Goal: Transaction & Acquisition: Purchase product/service

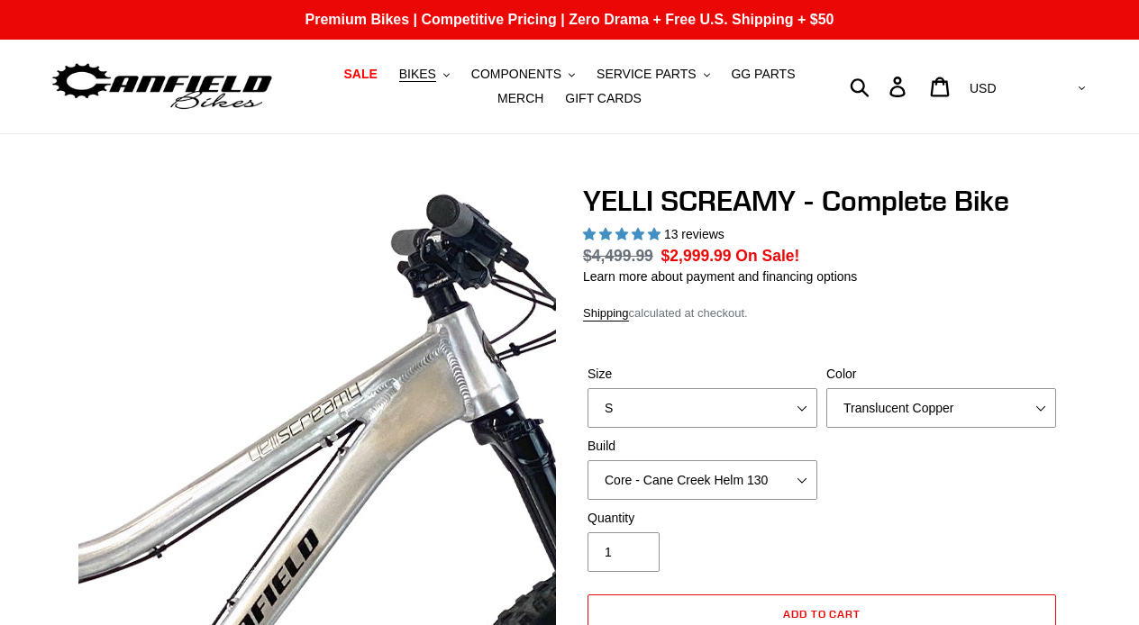
select select "highest-rating"
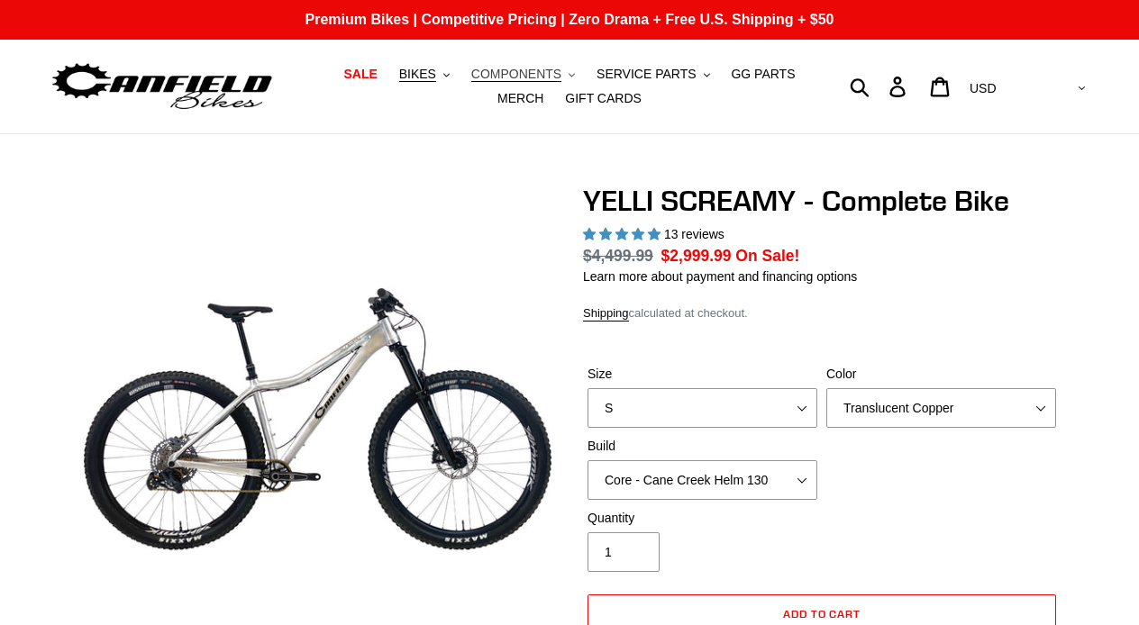
click at [496, 80] on span "COMPONENTS" at bounding box center [516, 74] width 90 height 15
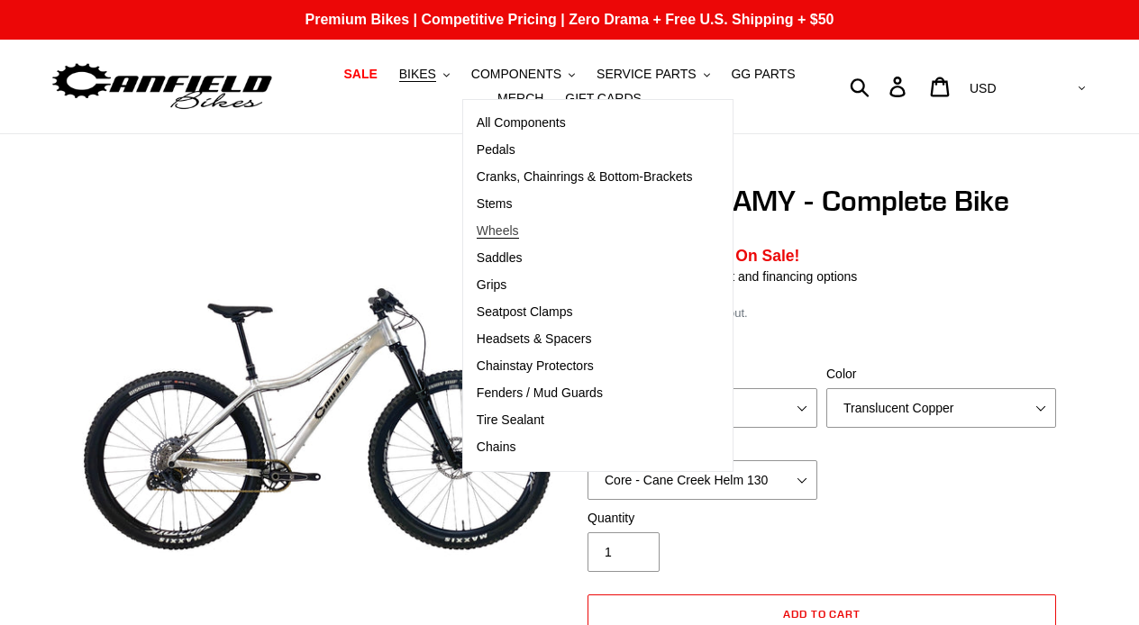
click at [512, 228] on span "Wheels" at bounding box center [498, 230] width 42 height 15
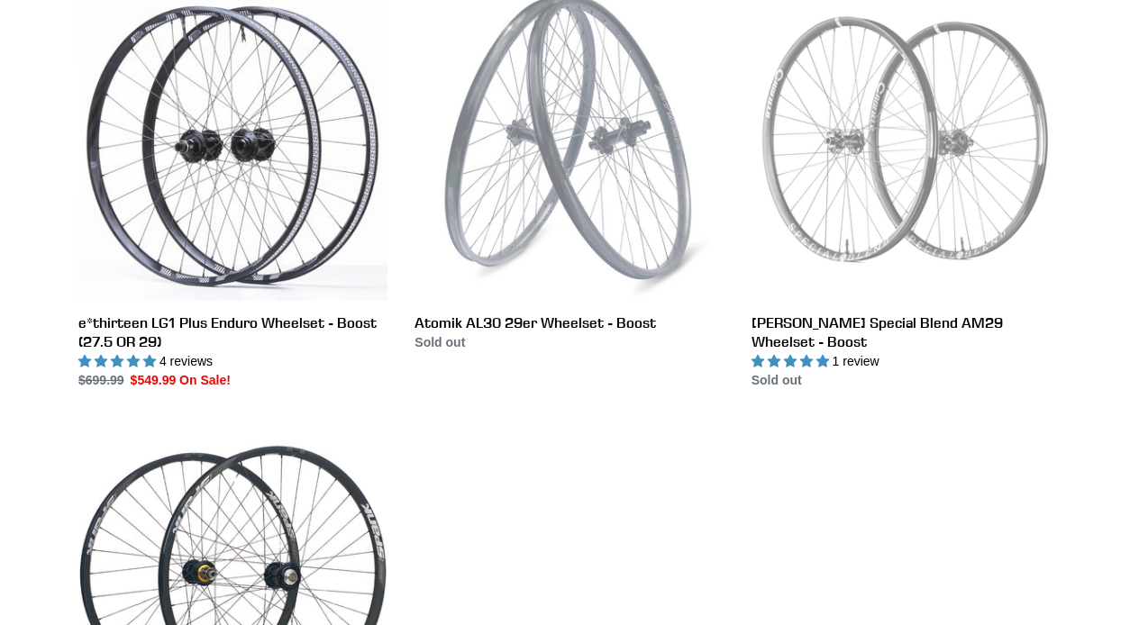
scroll to position [549, 0]
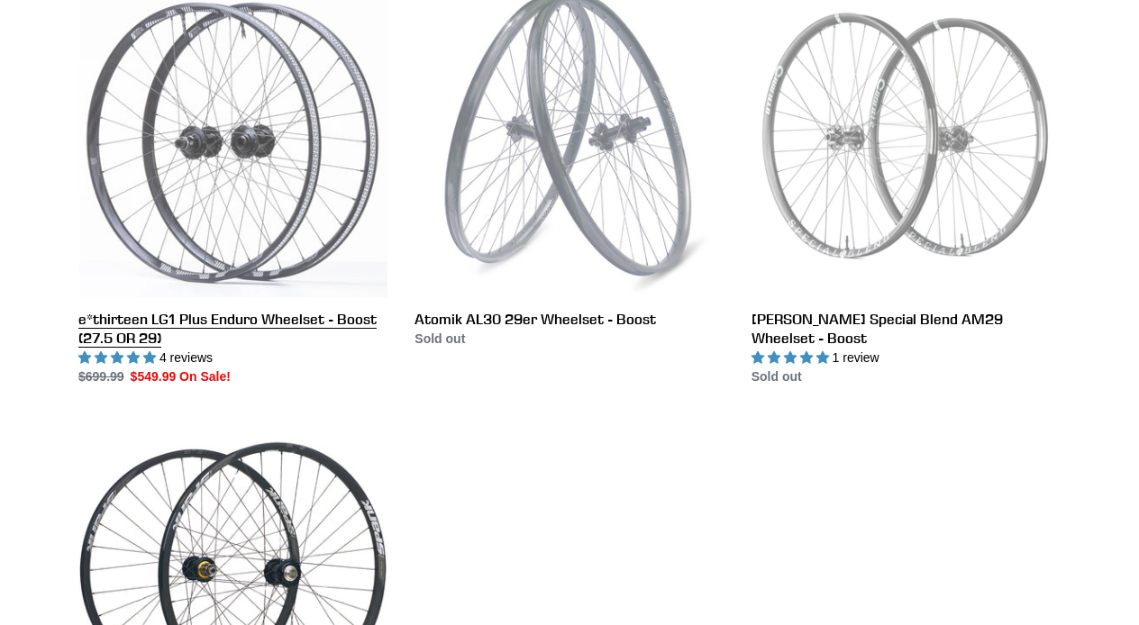
click at [289, 196] on link "e*thirteen LG1 Plus Enduro Wheelset - Boost (27.5 OR 29)" at bounding box center [232, 187] width 309 height 398
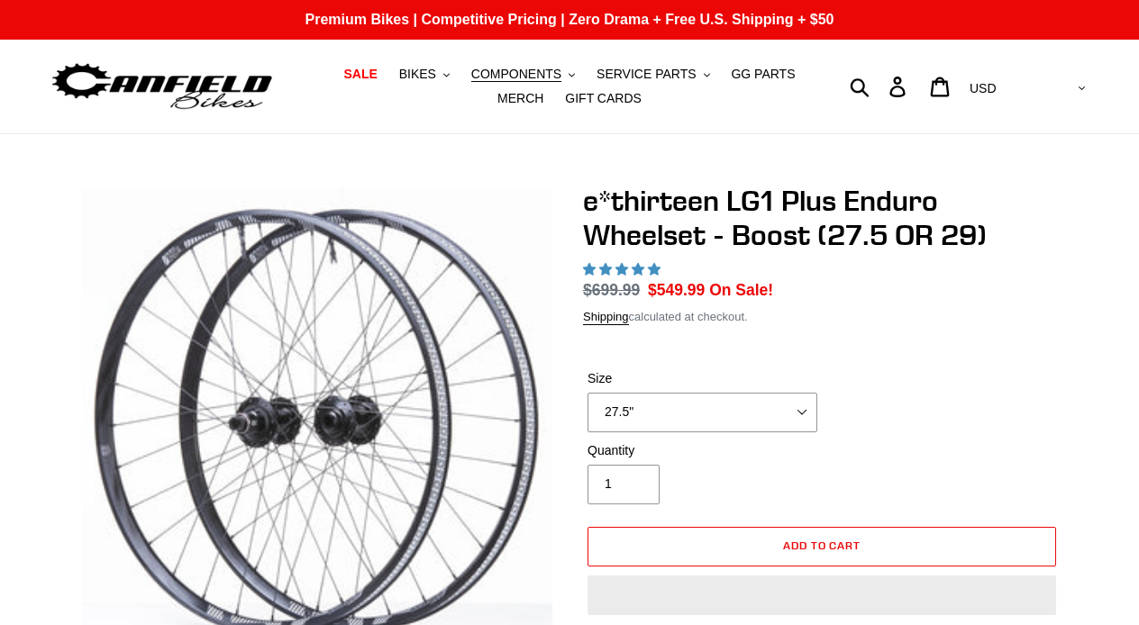
select select "highest-rating"
